Goal: Navigation & Orientation: Find specific page/section

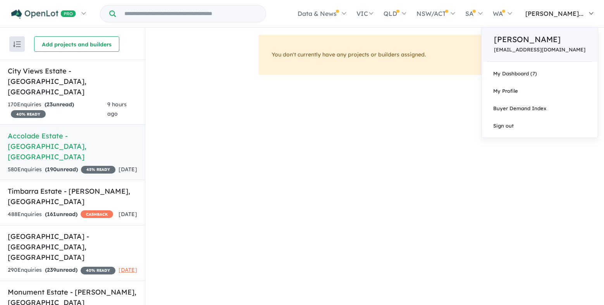
drag, startPoint x: 567, startPoint y: 14, endPoint x: 562, endPoint y: 32, distance: 18.8
click at [567, 14] on span "[PERSON_NAME]..." at bounding box center [554, 14] width 58 height 8
click at [560, 74] on link "My Dashboard (7)" at bounding box center [539, 73] width 116 height 17
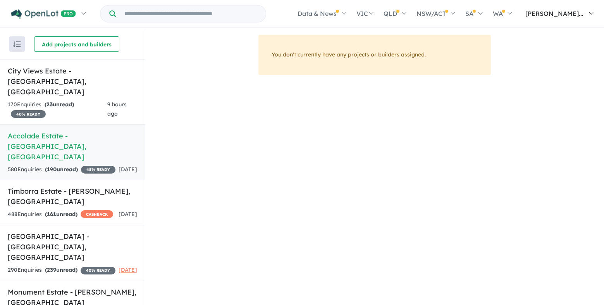
click at [585, 14] on link "[PERSON_NAME]..." at bounding box center [556, 13] width 81 height 27
